Goal: Information Seeking & Learning: Find specific fact

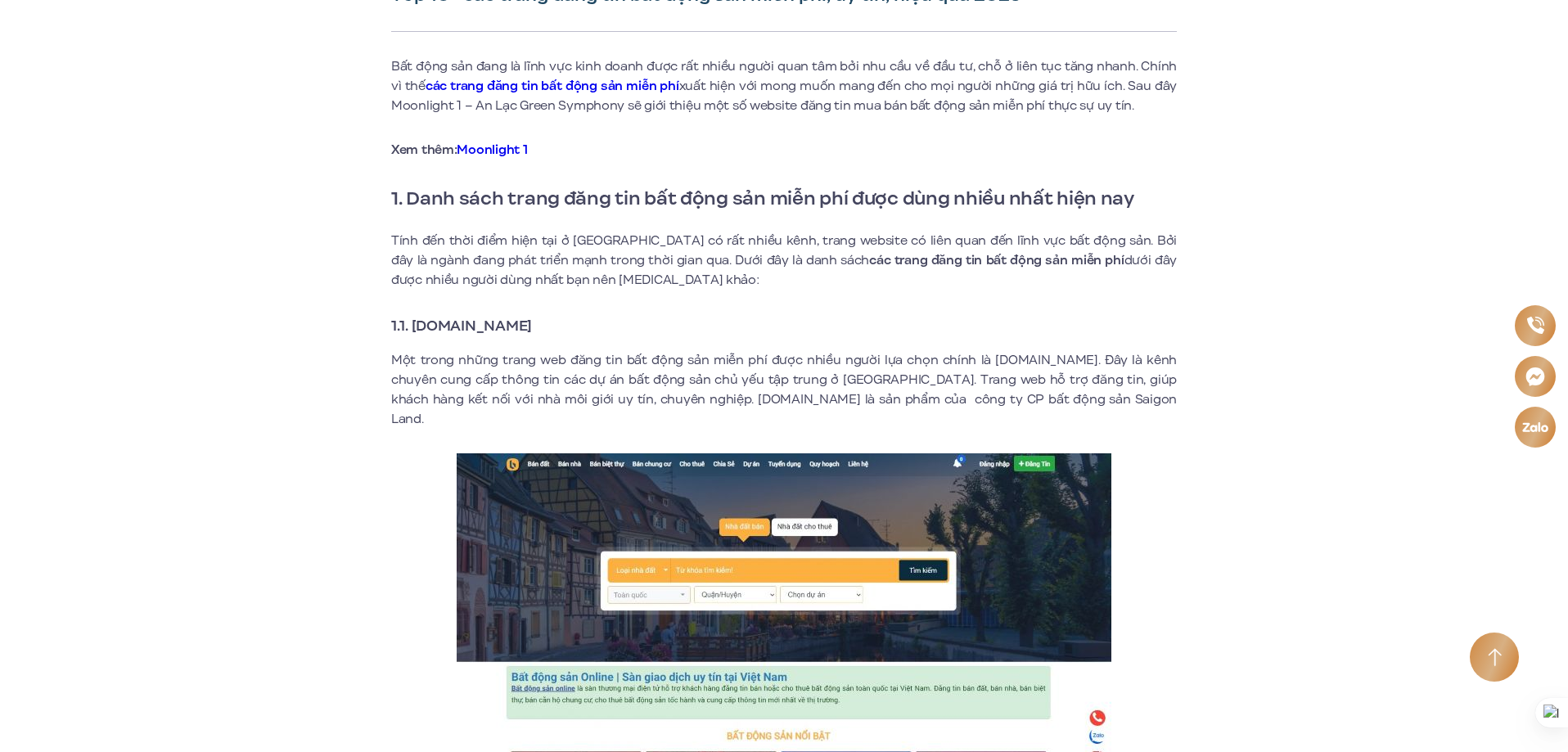
drag, startPoint x: 439, startPoint y: 328, endPoint x: 347, endPoint y: 294, distance: 98.1
drag, startPoint x: 413, startPoint y: 323, endPoint x: 561, endPoint y: 328, distance: 148.1
click at [532, 328] on strong "1.1. [DOMAIN_NAME]" at bounding box center [462, 325] width 141 height 21
copy strong "[DOMAIN_NAME]"
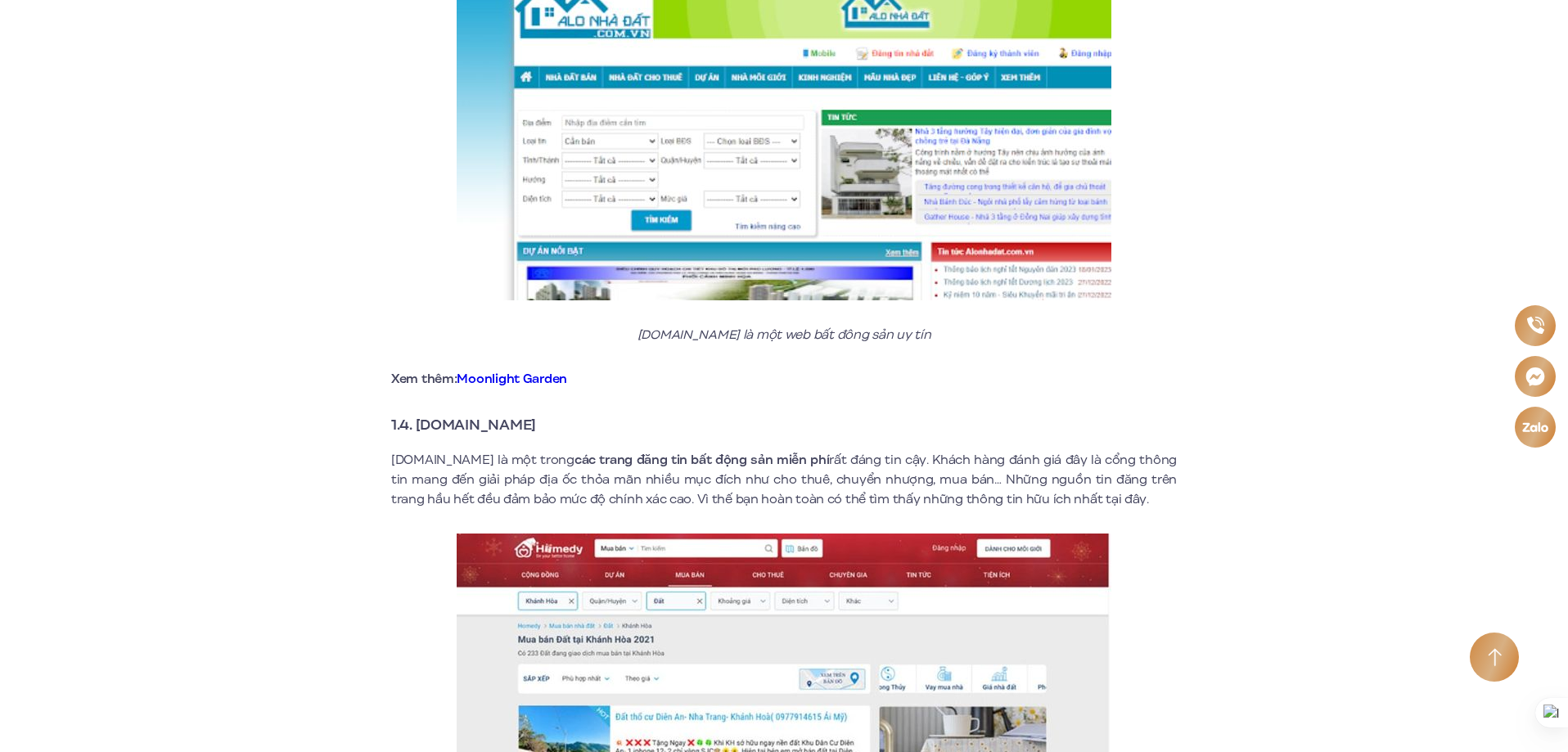
scroll to position [2210, 0]
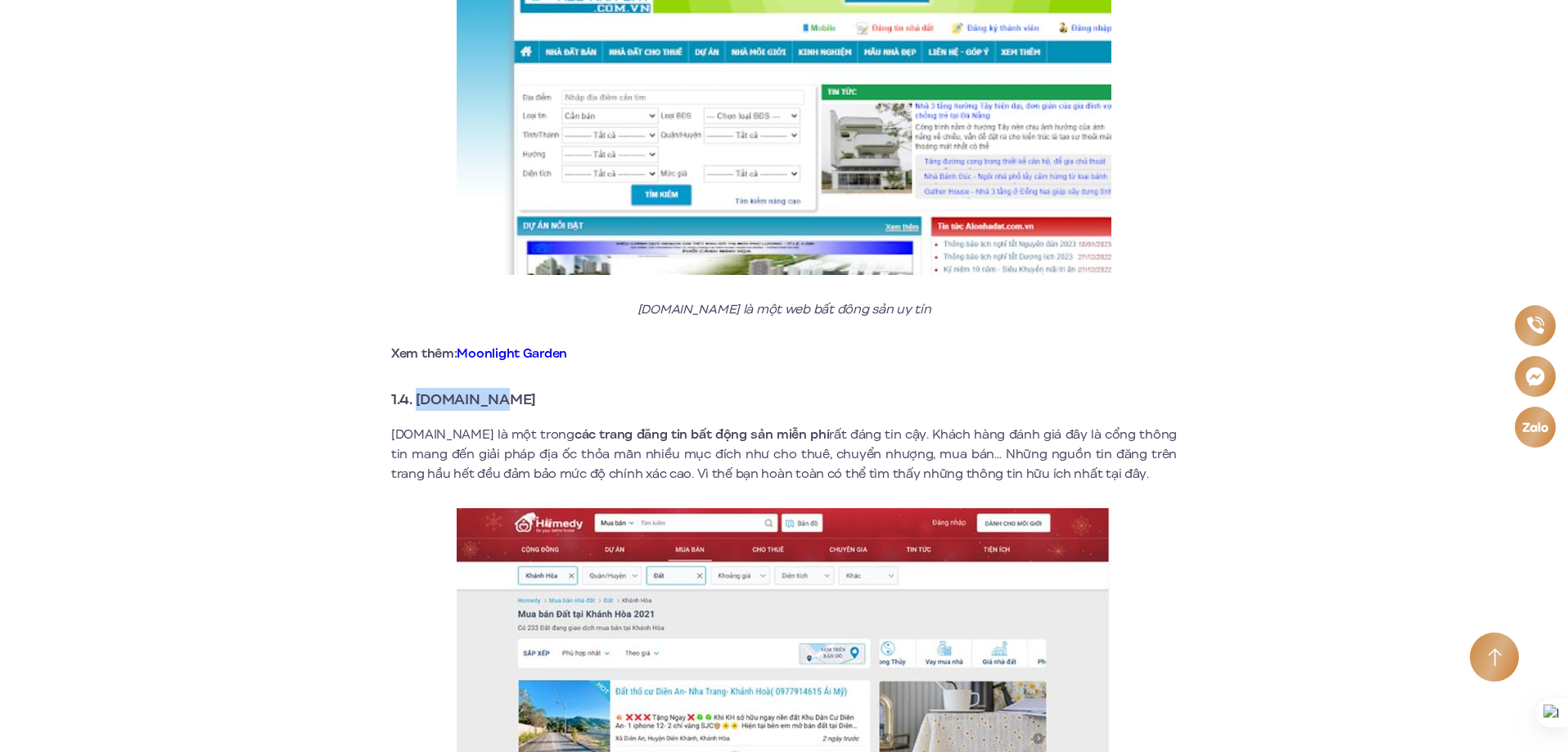
drag, startPoint x: 417, startPoint y: 379, endPoint x: 514, endPoint y: 376, distance: 97.0
click at [514, 388] on h3 "1.4. [DOMAIN_NAME]" at bounding box center [784, 399] width 785 height 23
copy strong "[DOMAIN_NAME]"
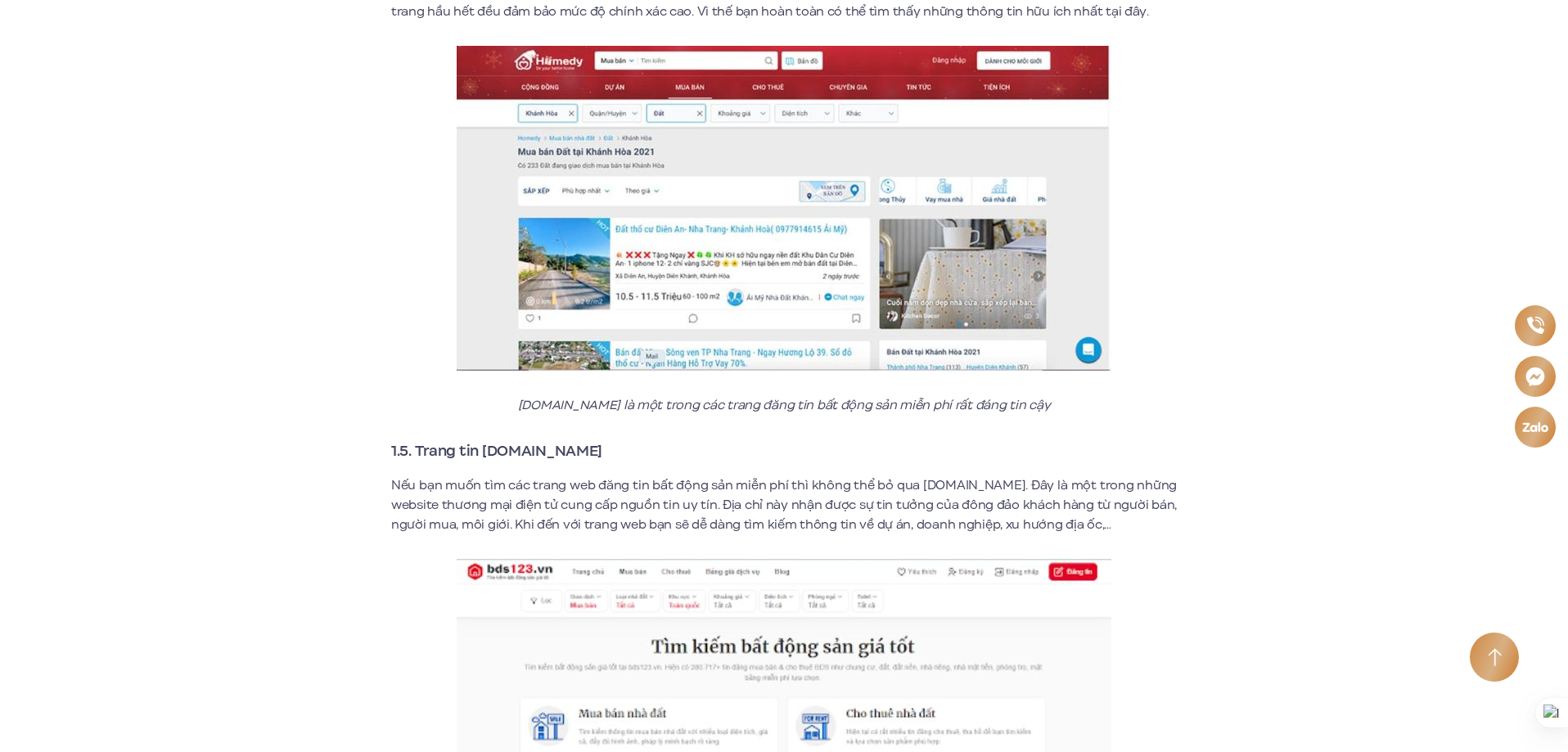
scroll to position [2702, 0]
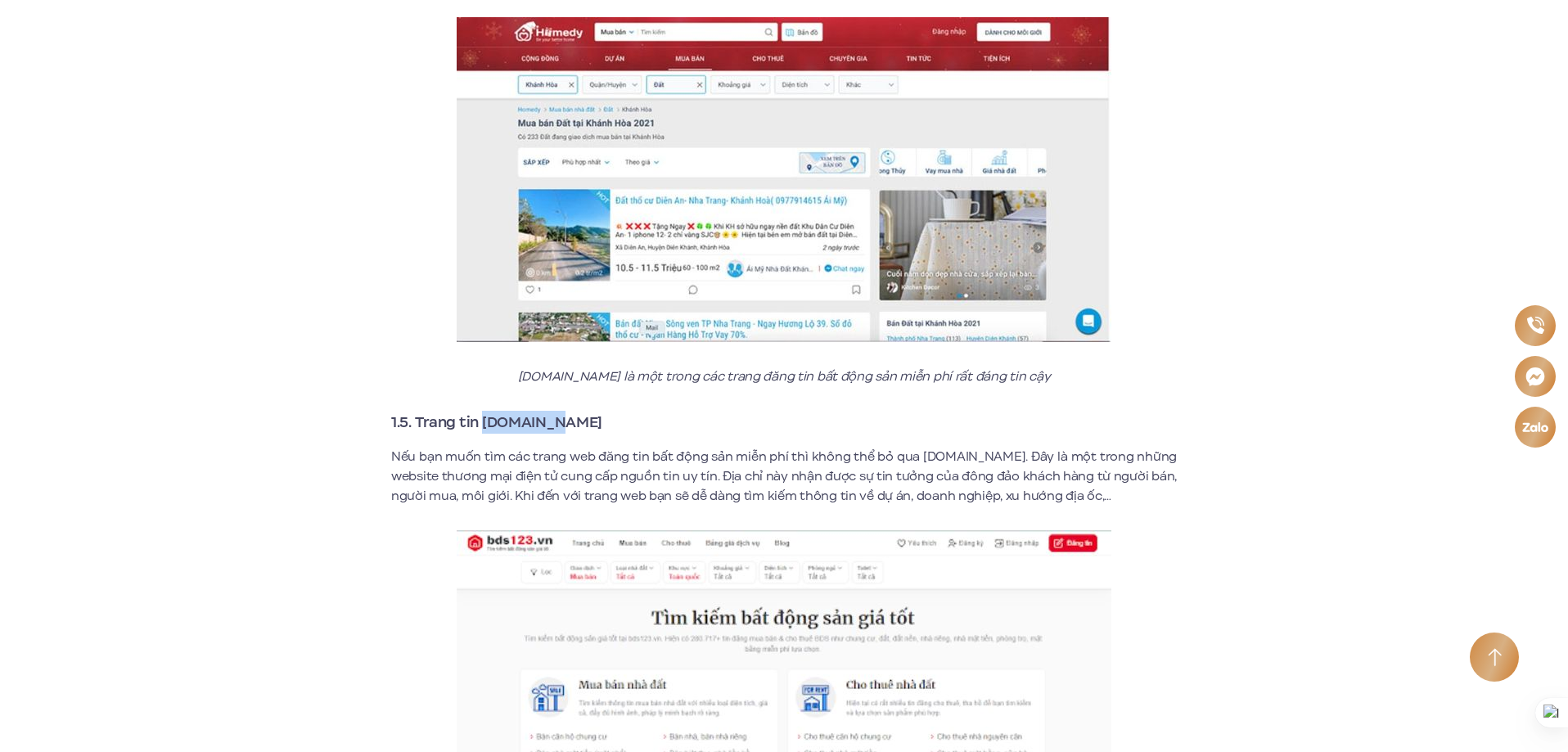
drag, startPoint x: 483, startPoint y: 400, endPoint x: 554, endPoint y: 401, distance: 71.0
click at [554, 412] on strong "1.5. Trang tin [DOMAIN_NAME]" at bounding box center [496, 422] width 211 height 21
copy strong "[DOMAIN_NAME]"
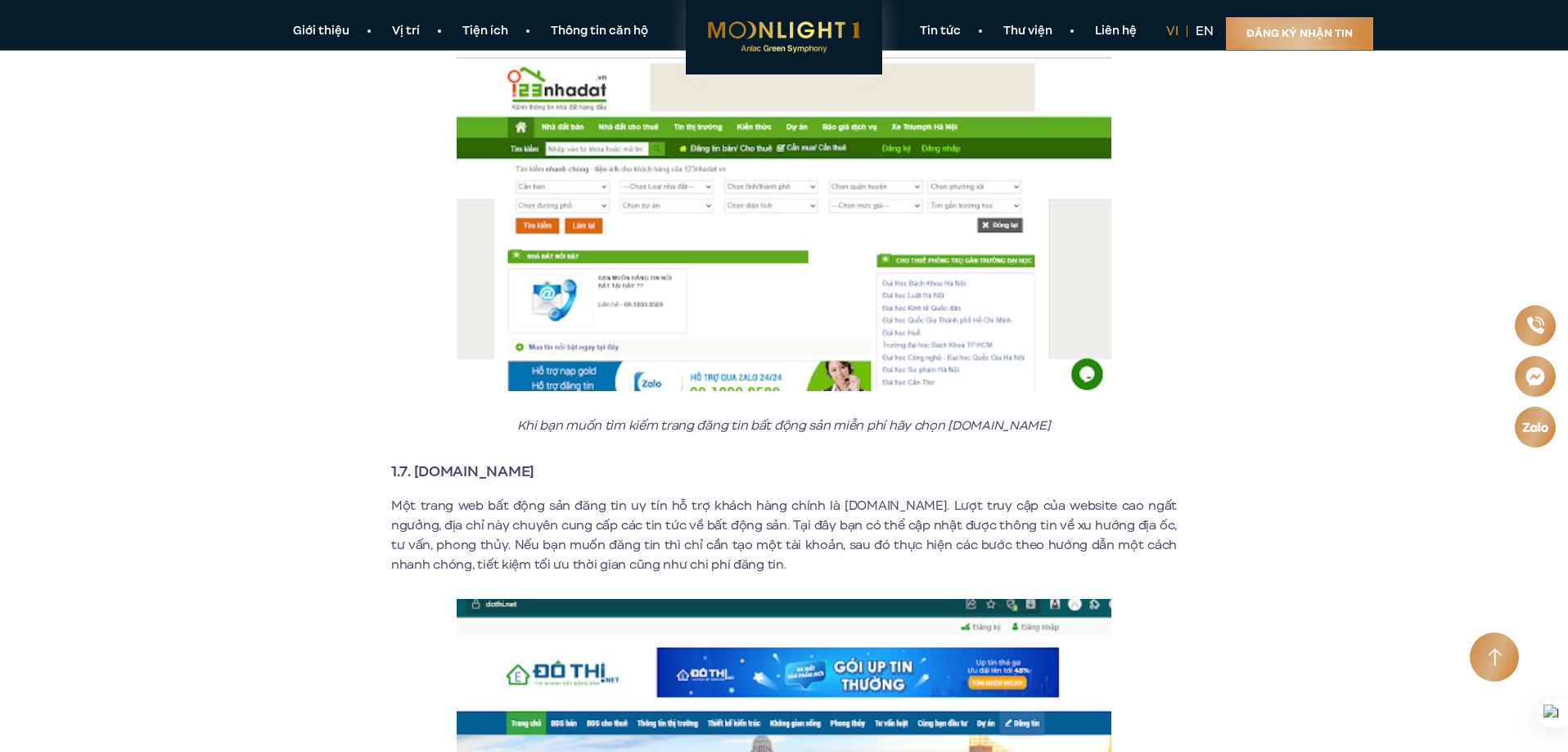
scroll to position [3685, 0]
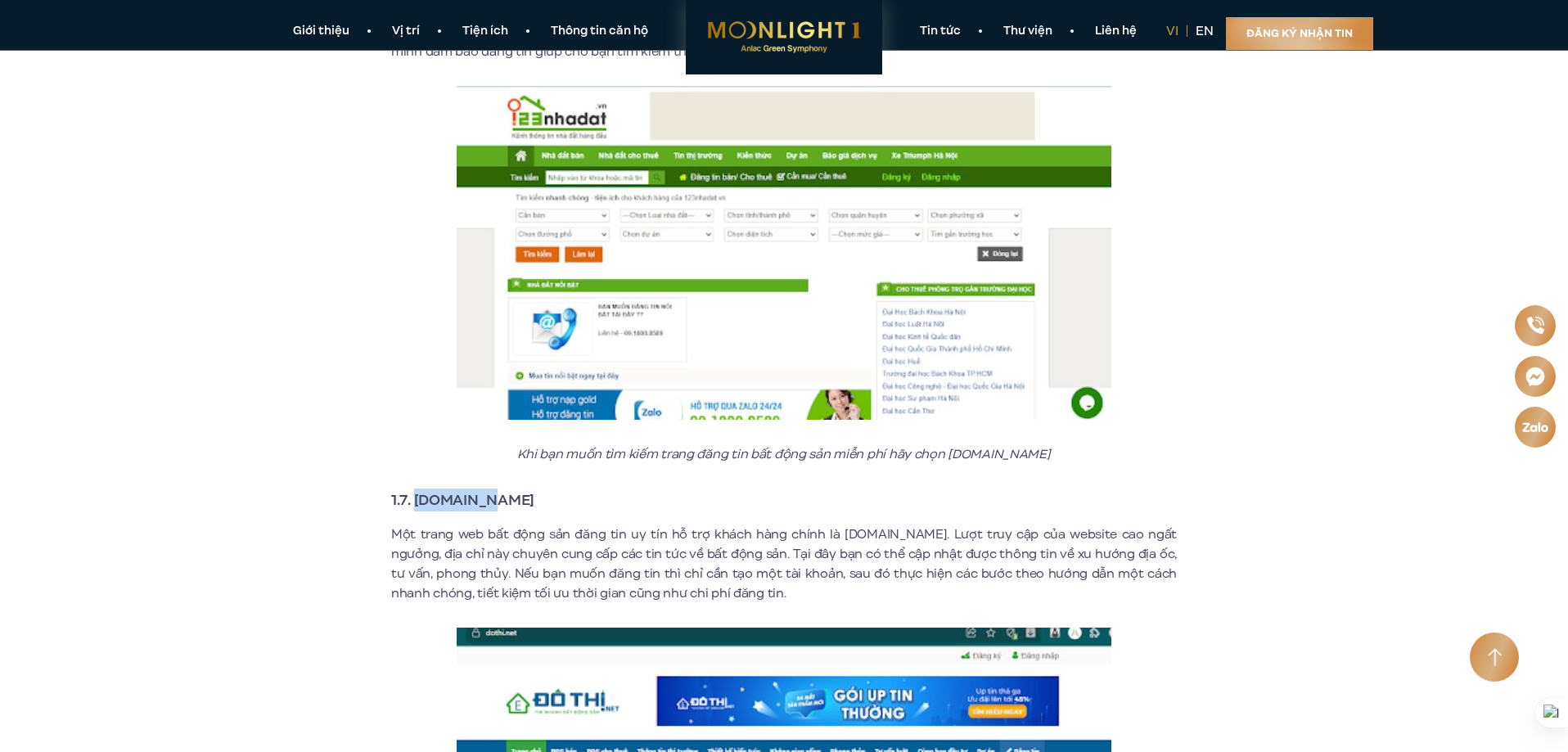
drag, startPoint x: 417, startPoint y: 479, endPoint x: 491, endPoint y: 478, distance: 74.0
click at [491, 488] on h3 "1.7. [DOMAIN_NAME]" at bounding box center [784, 499] width 785 height 23
copy strong "[DOMAIN_NAME]"
